Goal: Task Accomplishment & Management: Use online tool/utility

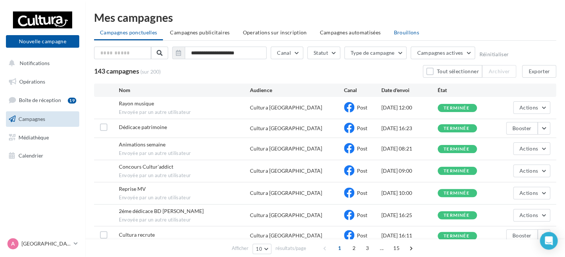
click at [403, 34] on span "Brouillons" at bounding box center [406, 32] width 26 height 6
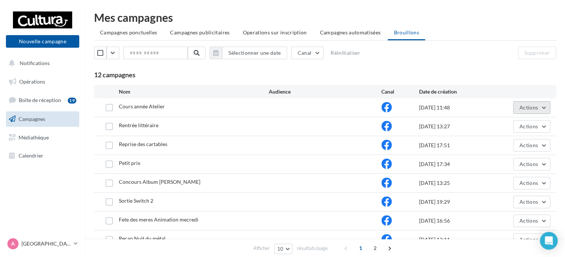
click at [538, 109] on button "Actions" at bounding box center [531, 107] width 37 height 13
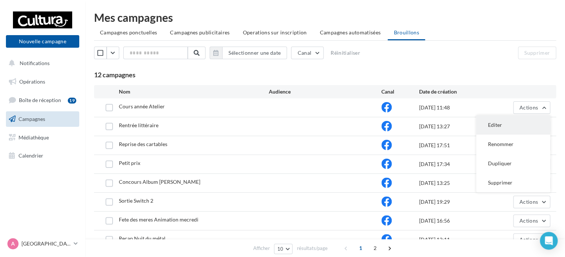
click at [512, 125] on button "Editer" at bounding box center [513, 124] width 74 height 19
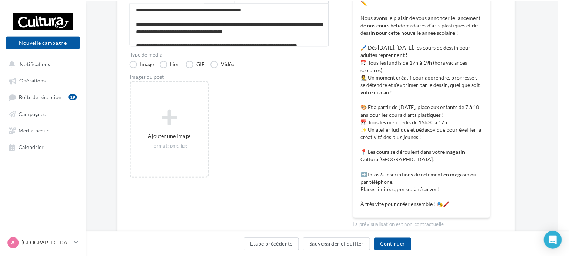
scroll to position [134, 11]
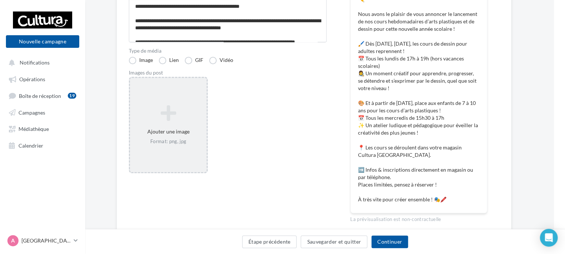
click at [181, 140] on div "Format: png, jpg" at bounding box center [168, 141] width 71 height 7
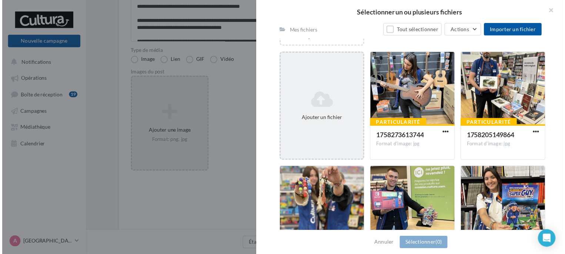
scroll to position [83, 0]
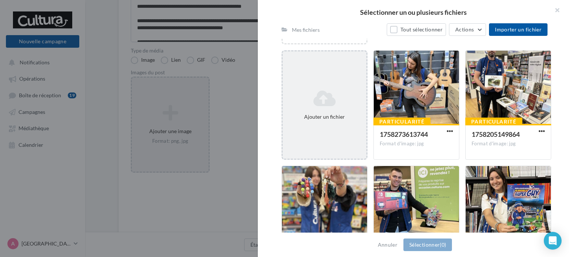
click at [324, 108] on div "Ajouter un fichier" at bounding box center [324, 105] width 84 height 37
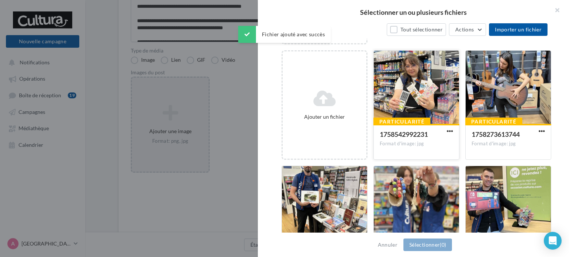
click at [404, 113] on div at bounding box center [415, 88] width 85 height 74
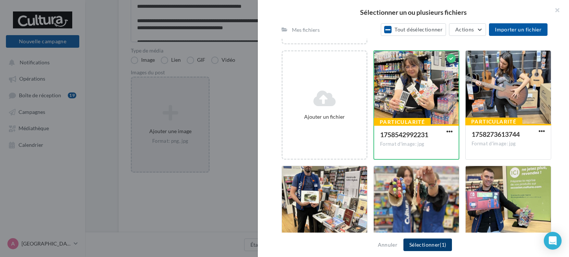
click at [425, 245] on button "Sélectionner (1)" at bounding box center [427, 245] width 48 height 13
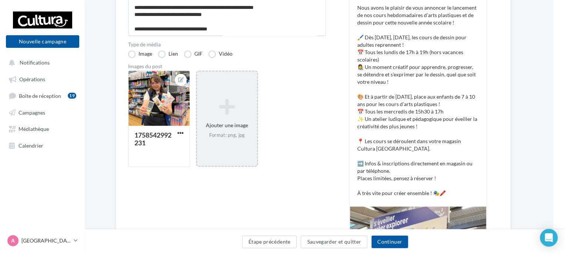
scroll to position [136, 12]
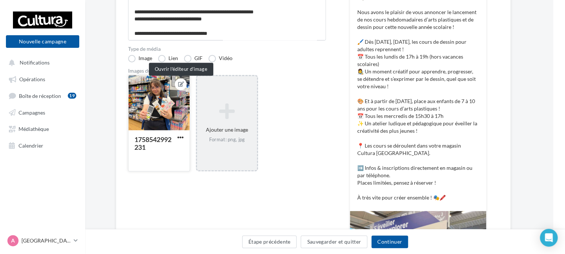
click at [180, 81] on icon at bounding box center [181, 83] width 6 height 5
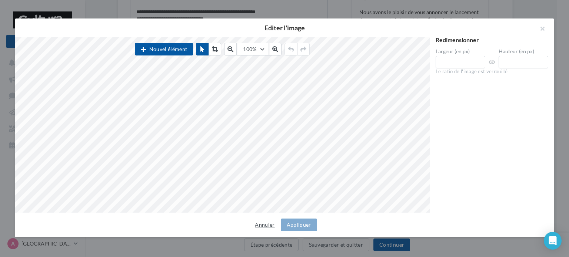
click at [265, 224] on button "Annuler" at bounding box center [265, 225] width 26 height 9
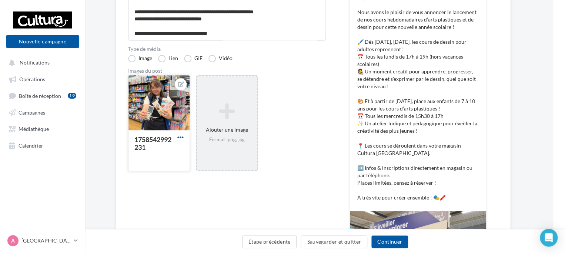
click at [181, 136] on span "button" at bounding box center [180, 137] width 6 height 6
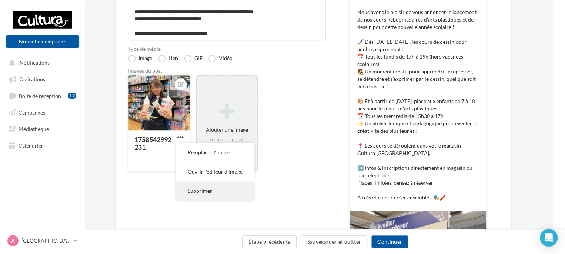
click at [204, 193] on button "Supprimer" at bounding box center [215, 190] width 78 height 19
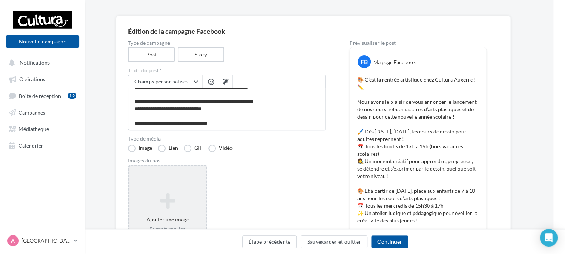
scroll to position [165, 12]
